Goal: Task Accomplishment & Management: Complete application form

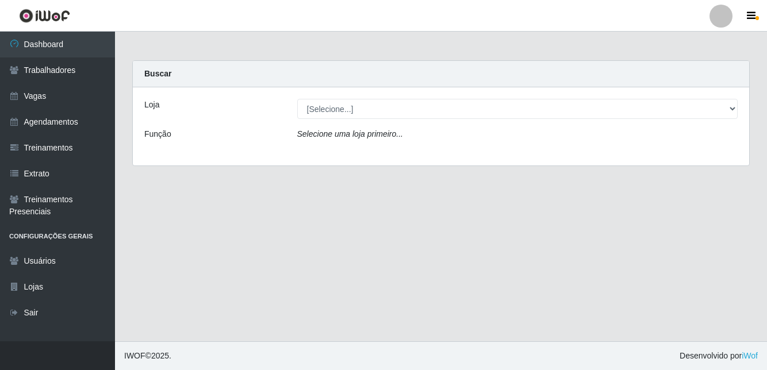
click at [78, 110] on link "Agendamentos" at bounding box center [57, 122] width 115 height 26
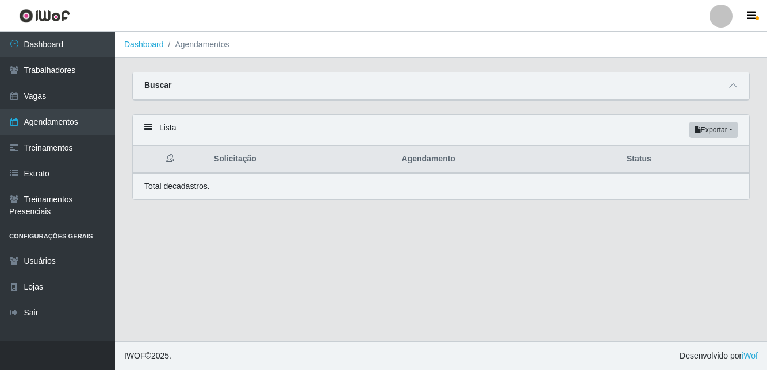
click at [90, 89] on link "Vagas" at bounding box center [57, 96] width 115 height 26
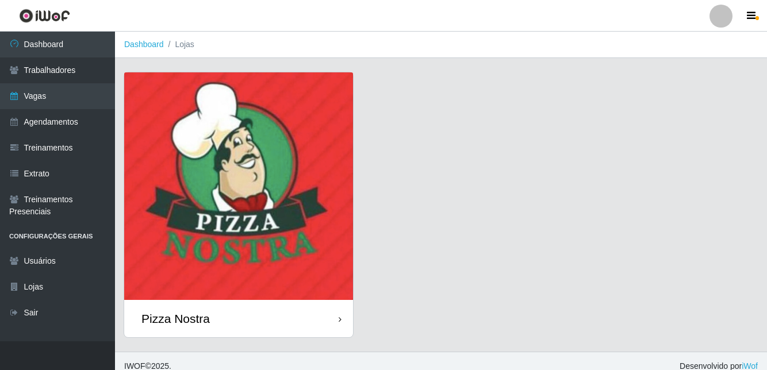
click at [263, 207] on img at bounding box center [238, 186] width 229 height 228
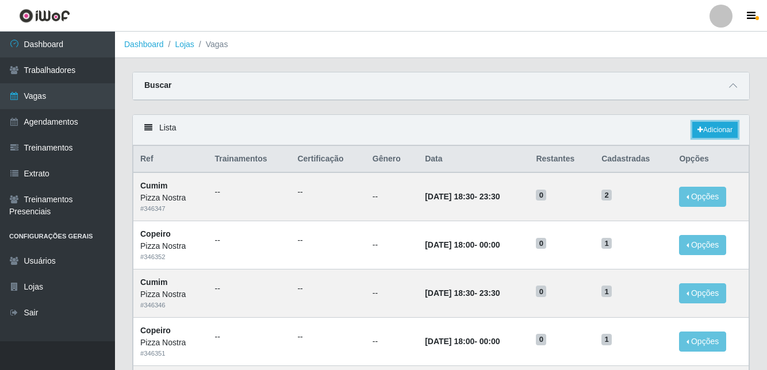
click at [722, 131] on link "Adicionar" at bounding box center [715, 130] width 45 height 16
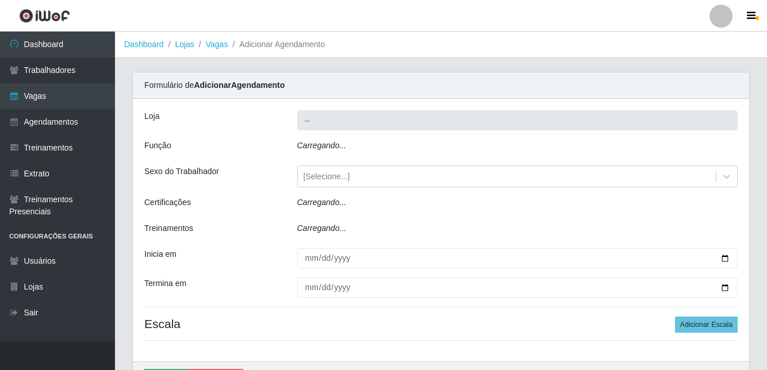
type input "Pizza Nostra"
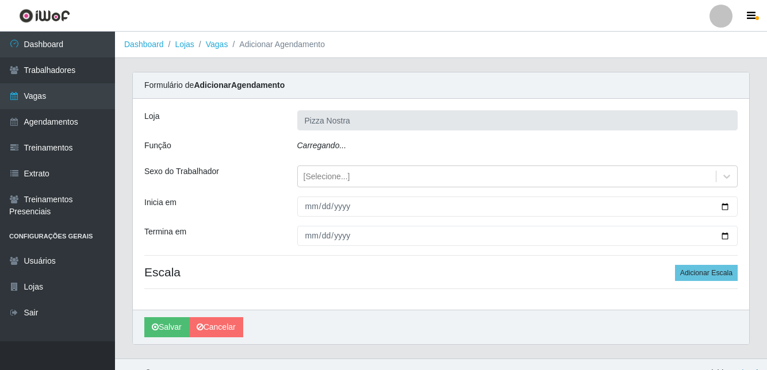
click at [373, 146] on div "Carregando..." at bounding box center [518, 148] width 458 height 17
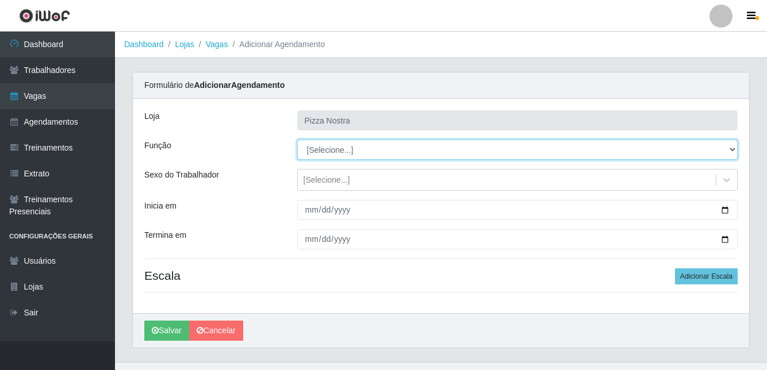
click at [404, 152] on select "[Selecione...] ASG ASG + ASG ++ Auxiliar de Cozinha Auxiliar de Cozinha + Auxil…" at bounding box center [517, 150] width 441 height 20
select select "17"
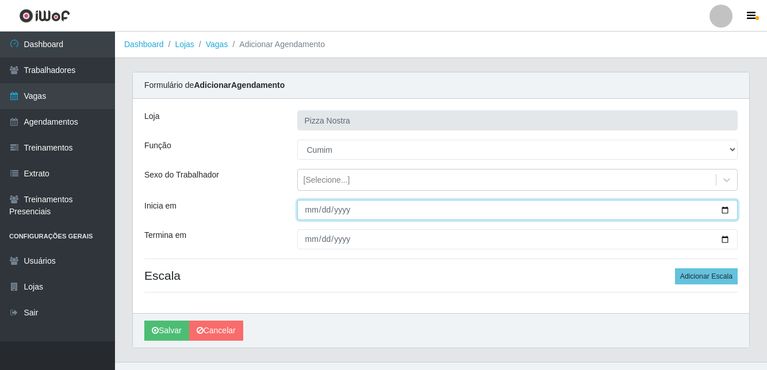
click at [337, 211] on input "Inicia em" at bounding box center [517, 210] width 441 height 20
type input "[DATE]"
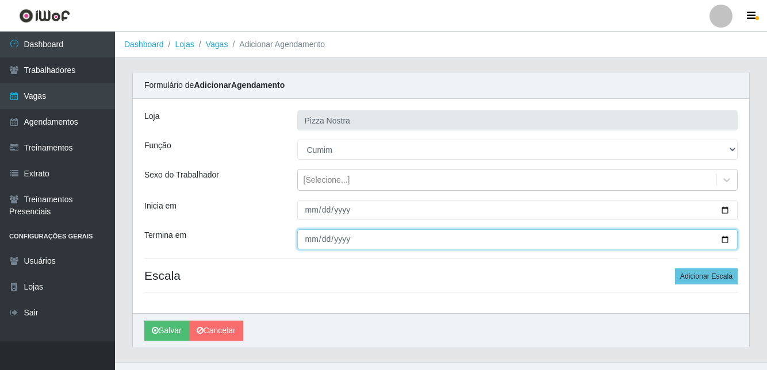
click at [368, 231] on input "Termina em" at bounding box center [517, 240] width 441 height 20
type input "[DATE]"
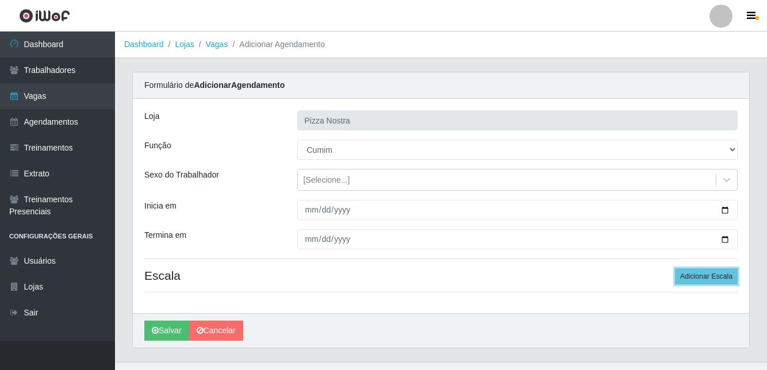
click at [700, 273] on button "Adicionar Escala" at bounding box center [706, 277] width 63 height 16
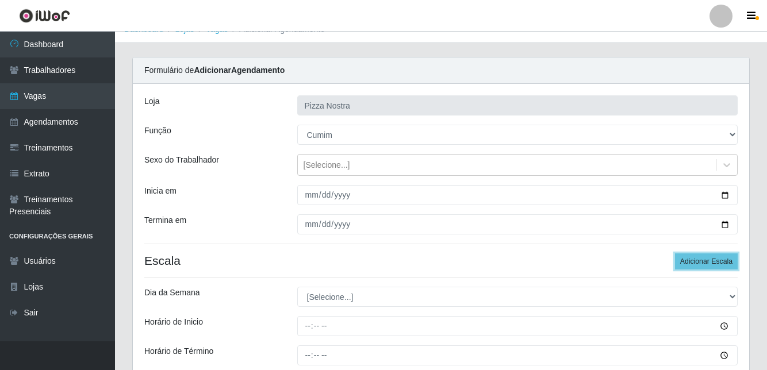
scroll to position [98, 0]
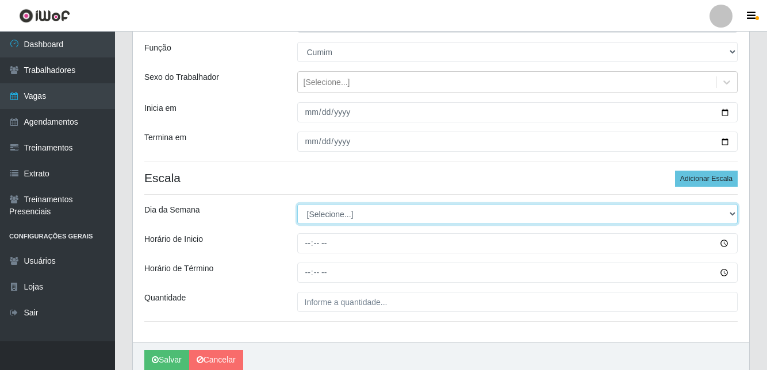
click at [452, 222] on select "[Selecione...] Segunda Terça Quarta Quinta Sexta Sábado Domingo" at bounding box center [517, 214] width 441 height 20
select select "1"
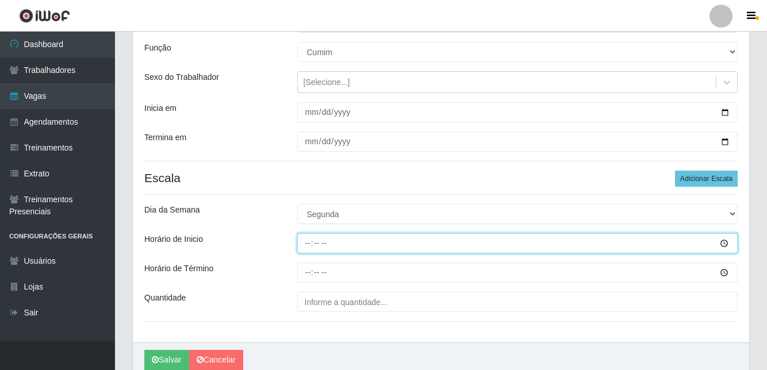
click at [338, 238] on input "Horário de Inicio" at bounding box center [517, 244] width 441 height 20
type input "18:30"
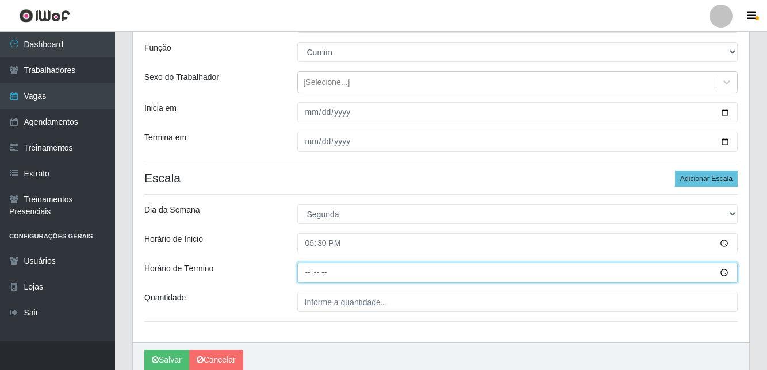
click at [338, 269] on input "Horário de Término" at bounding box center [517, 273] width 441 height 20
type input "23:30"
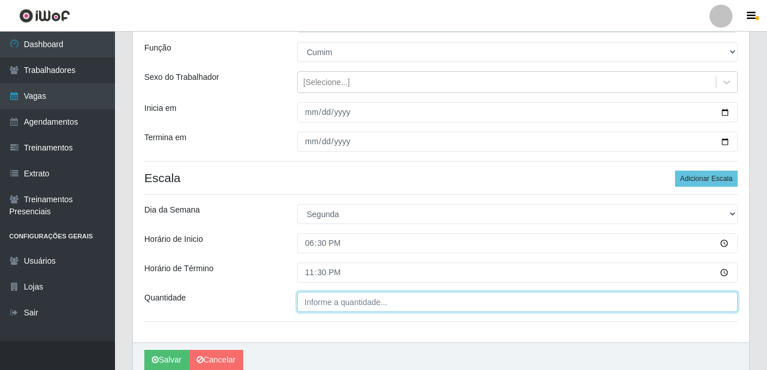
click at [376, 301] on input "Quantidade" at bounding box center [517, 302] width 441 height 20
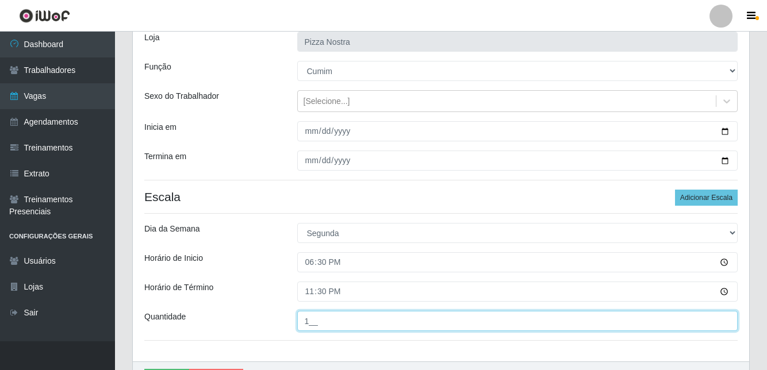
type input "1__"
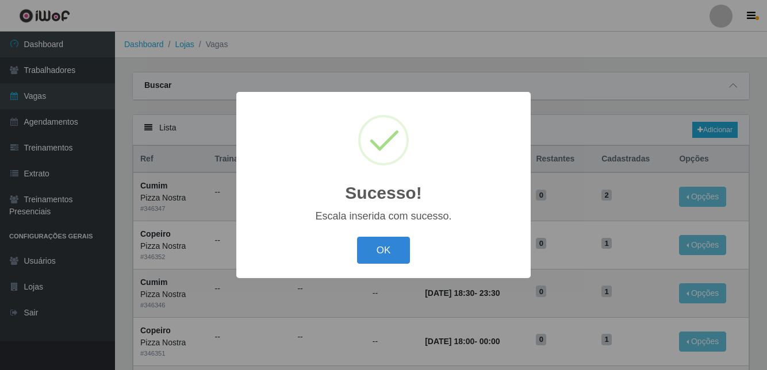
click at [364, 264] on button "OK" at bounding box center [383, 250] width 53 height 27
